Goal: Information Seeking & Learning: Check status

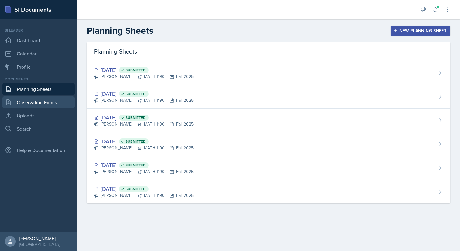
click at [46, 99] on link "Observation Forms" at bounding box center [38, 102] width 72 height 12
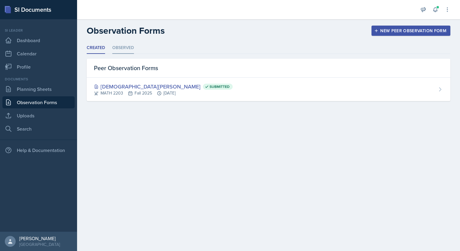
click at [116, 48] on li "Observed" at bounding box center [123, 48] width 22 height 12
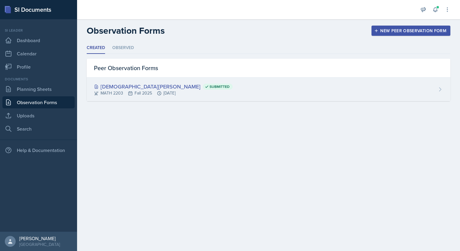
click at [195, 88] on div "[DEMOGRAPHIC_DATA][PERSON_NAME] Submitted MATH 2203 Fall 2025 [DATE]" at bounding box center [269, 89] width 364 height 23
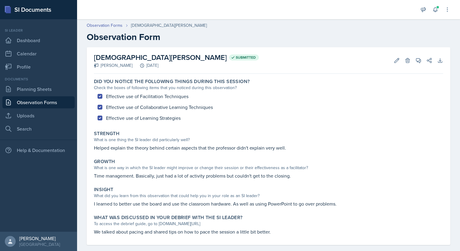
scroll to position [8, 0]
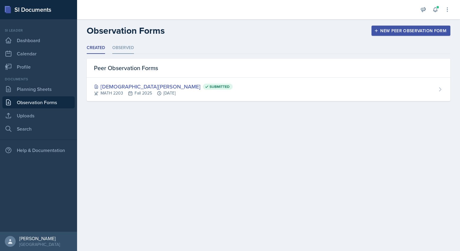
click at [116, 52] on li "Observed" at bounding box center [123, 48] width 22 height 12
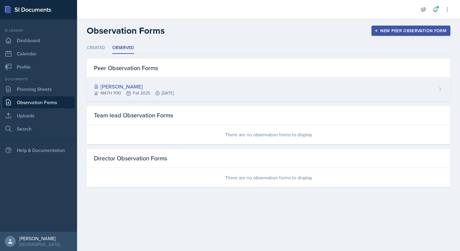
click at [152, 87] on div "[PERSON_NAME]" at bounding box center [134, 86] width 80 height 8
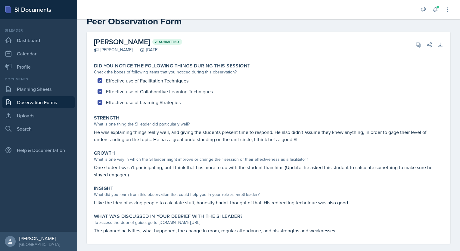
scroll to position [23, 0]
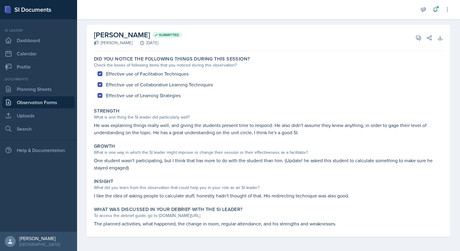
click at [126, 214] on div "To access the debrief guide, go to [DOMAIN_NAME][URL]" at bounding box center [268, 216] width 349 height 6
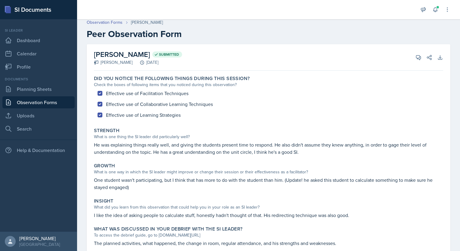
scroll to position [0, 0]
